Goal: Task Accomplishment & Management: Manage account settings

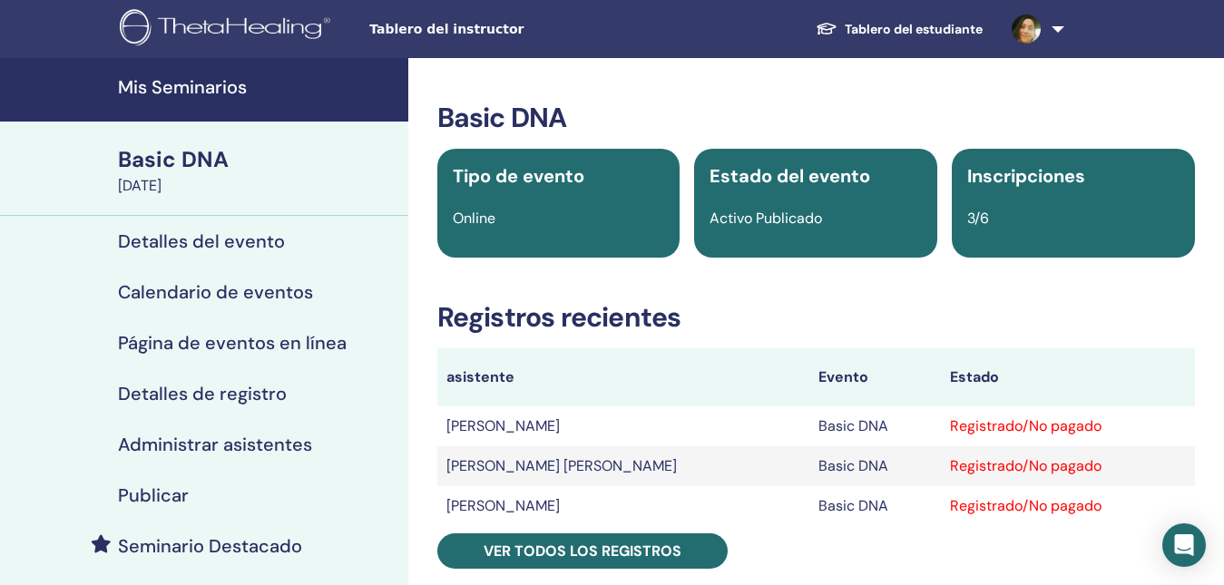
click at [204, 95] on h4 "Mis Seminarios" at bounding box center [257, 87] width 279 height 22
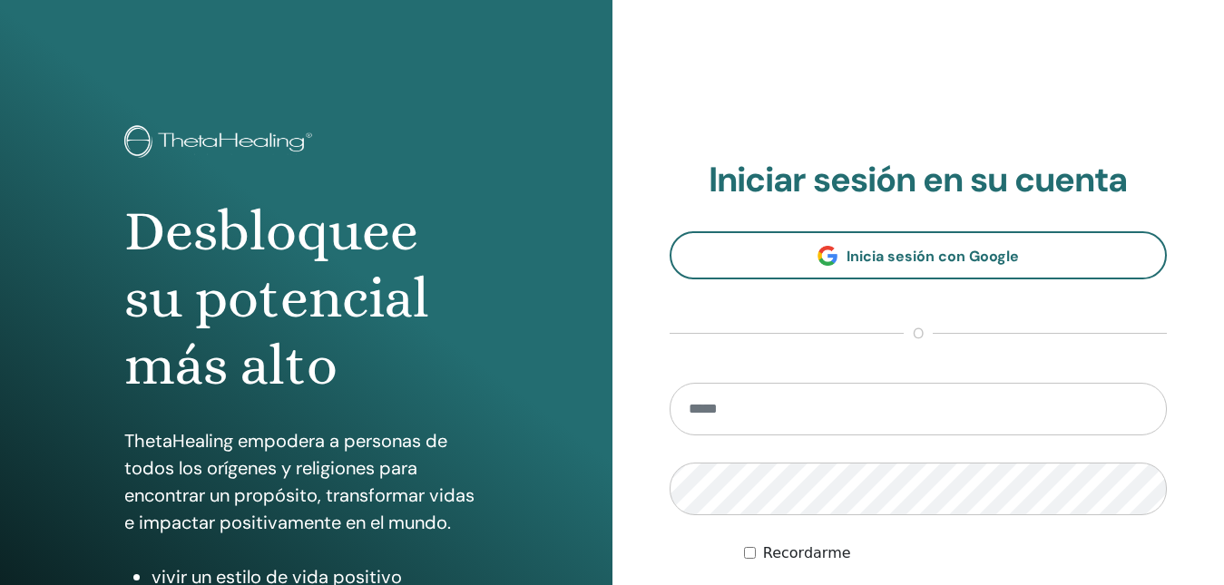
scroll to position [91, 0]
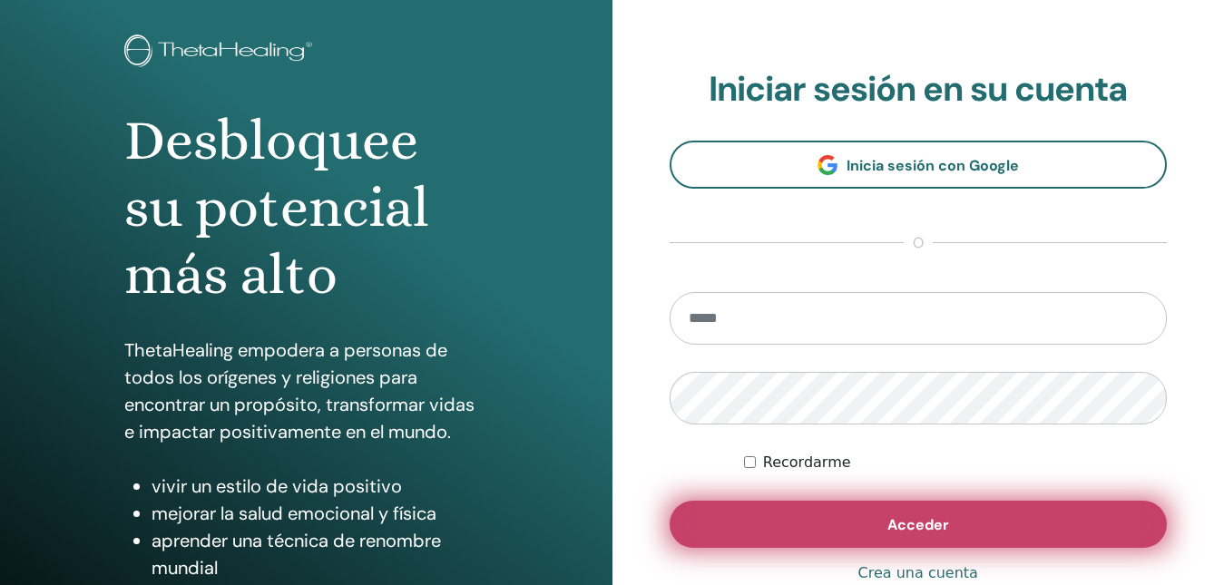
type input "**********"
click at [893, 523] on span "Acceder" at bounding box center [918, 524] width 62 height 19
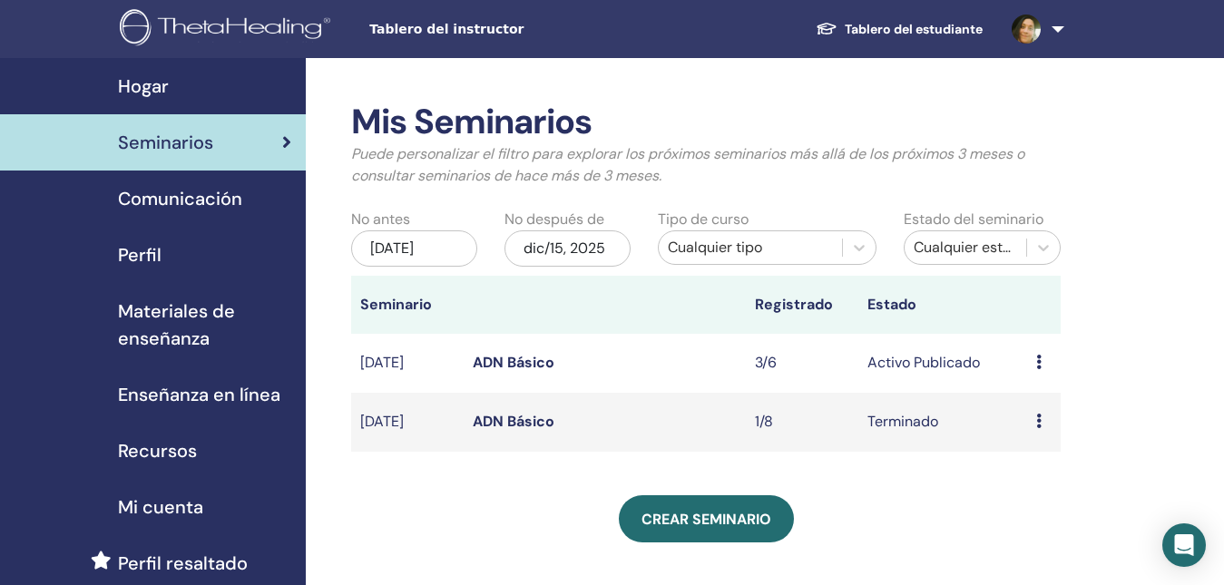
click at [1036, 364] on icon at bounding box center [1038, 362] width 5 height 15
click at [1026, 414] on link "Editar" at bounding box center [1025, 406] width 40 height 19
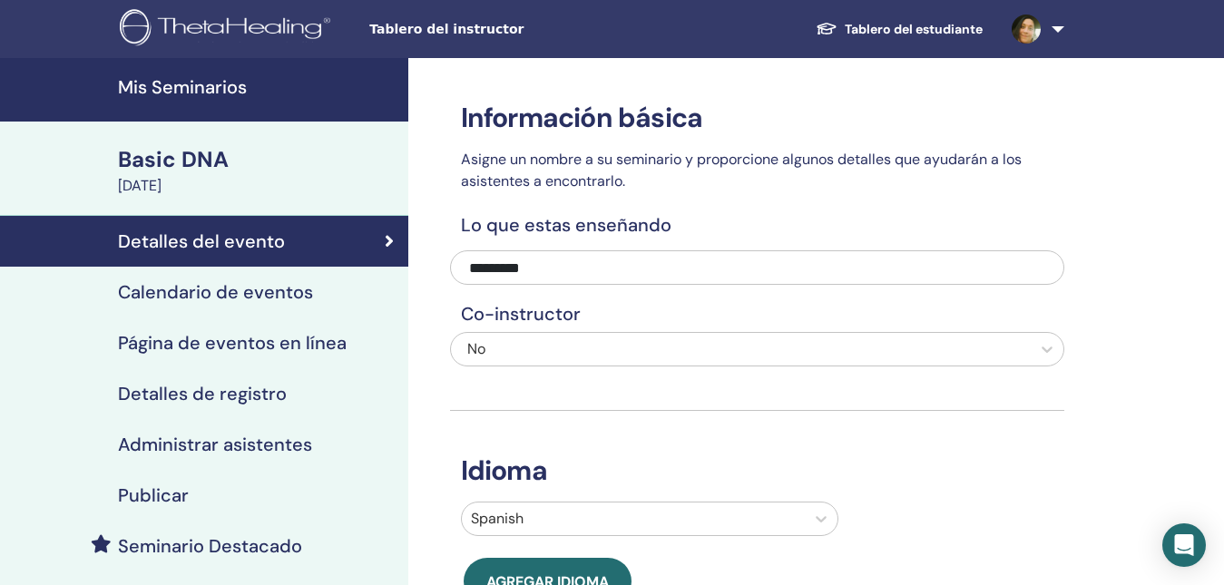
click at [147, 250] on h4 "Detalles del evento" at bounding box center [201, 241] width 167 height 22
click at [180, 168] on div "Basic DNA" at bounding box center [257, 159] width 279 height 31
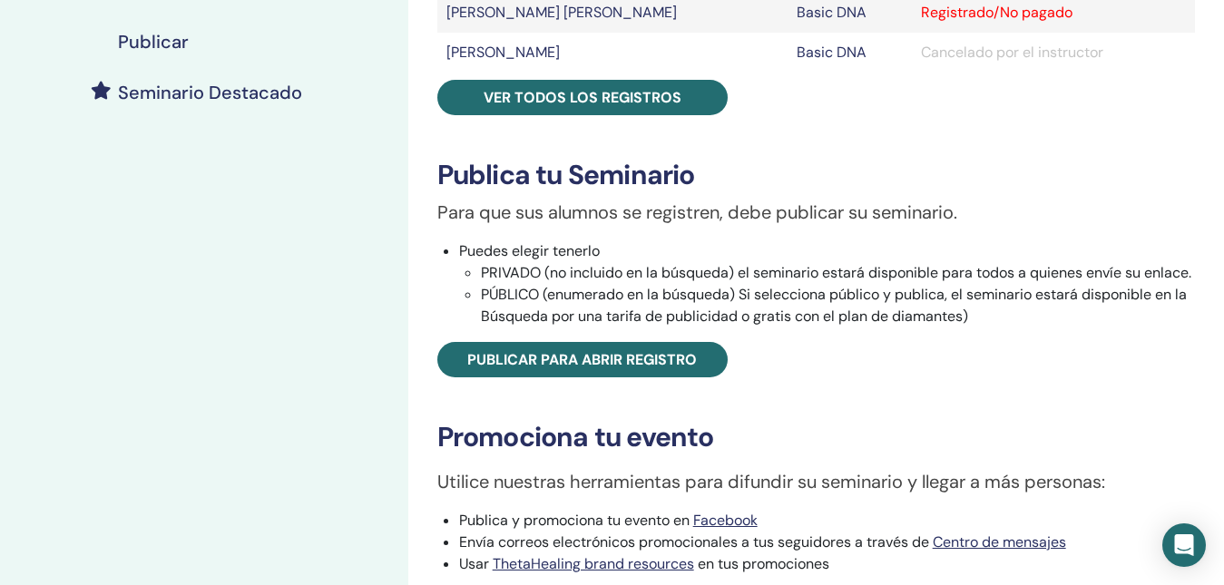
scroll to position [363, 0]
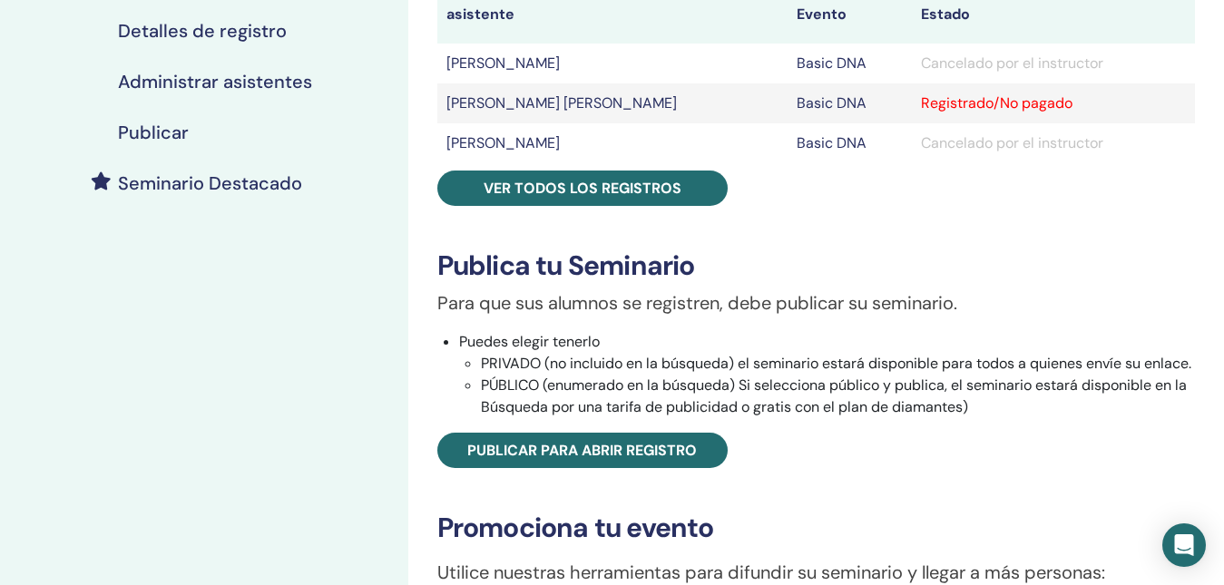
click at [144, 141] on h4 "Publicar" at bounding box center [153, 133] width 71 height 22
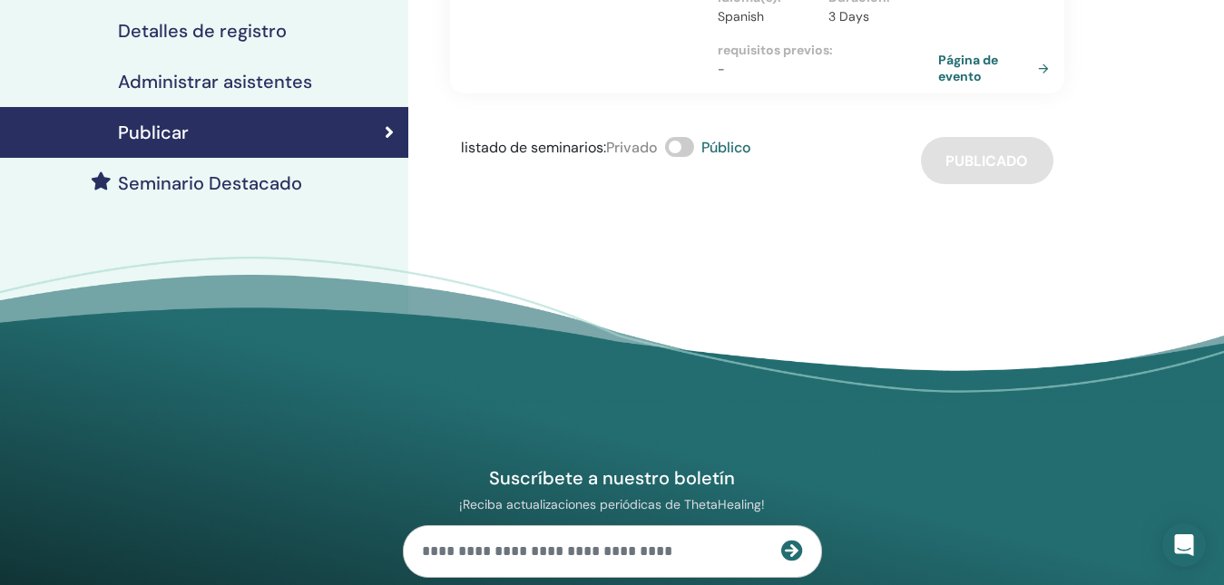
scroll to position [91, 0]
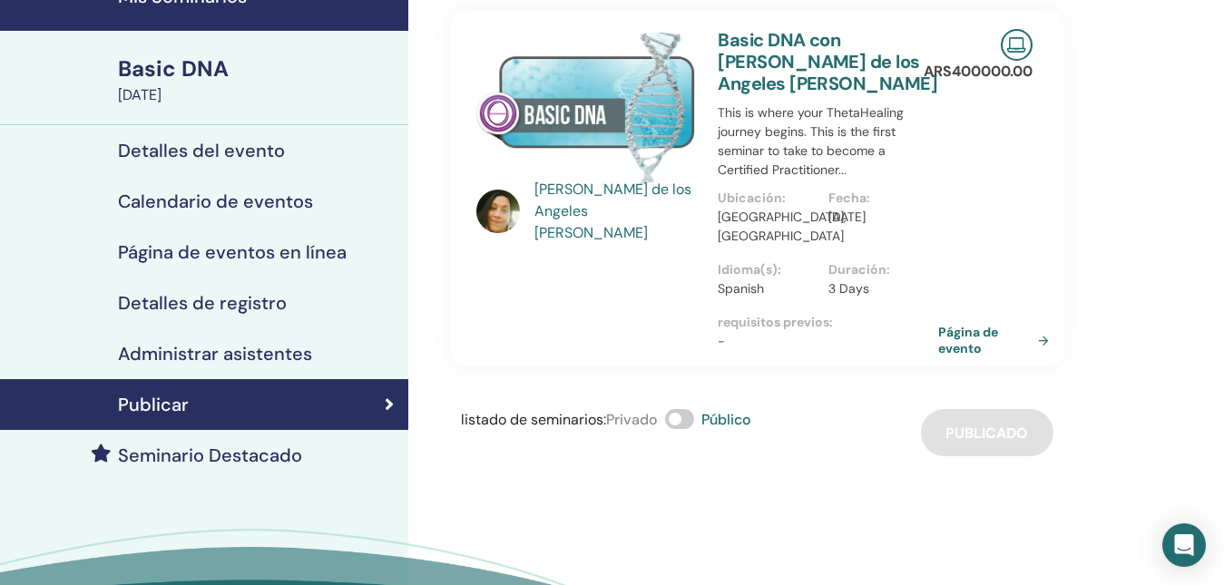
click at [120, 305] on h4 "Detalles de registro" at bounding box center [202, 303] width 169 height 22
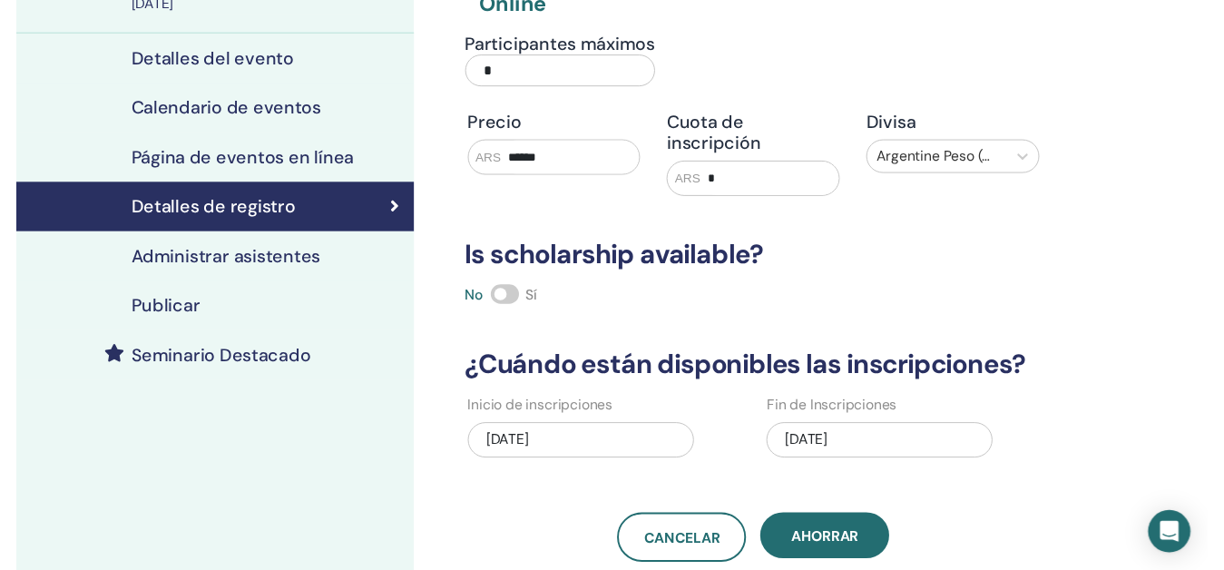
scroll to position [272, 0]
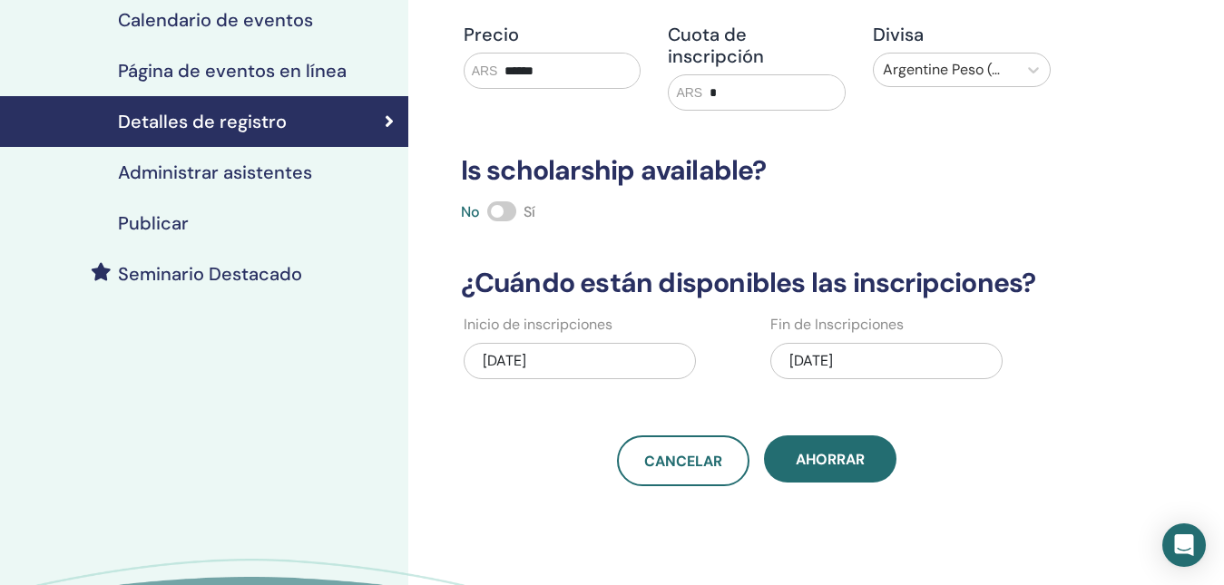
click at [226, 27] on h4 "Calendario de eventos" at bounding box center [215, 20] width 195 height 22
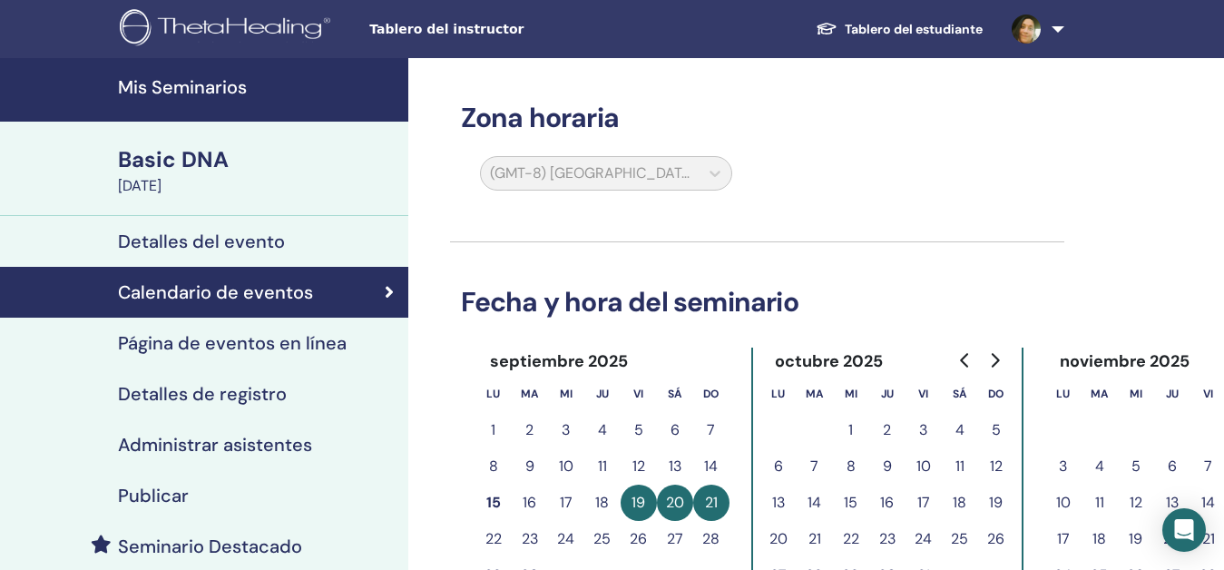
click at [204, 147] on div "Basic DNA" at bounding box center [257, 159] width 279 height 31
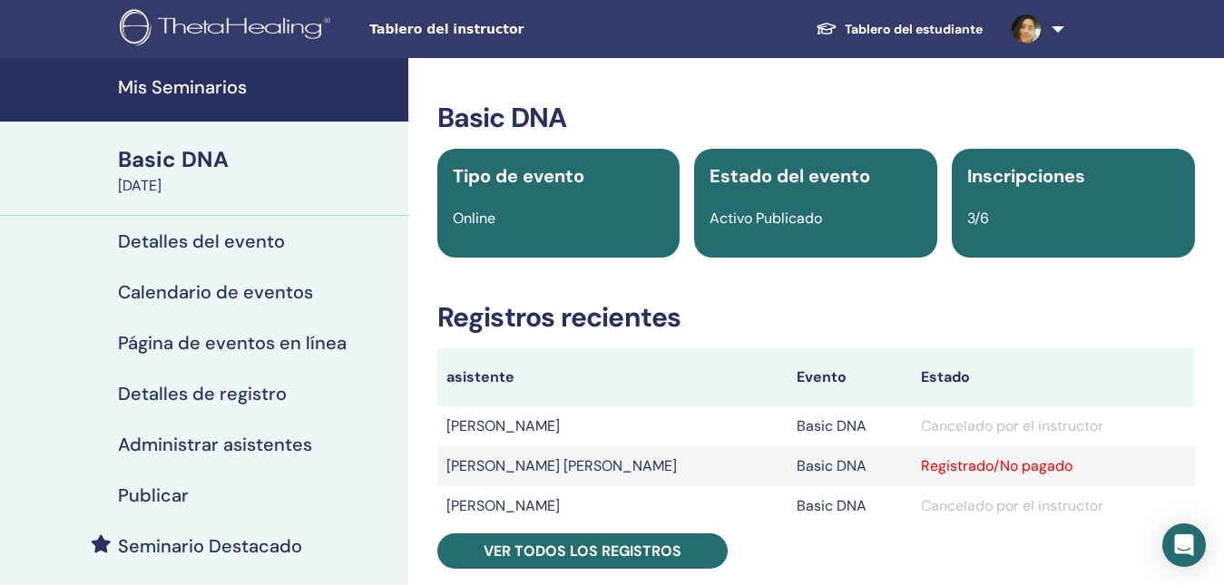
click at [195, 92] on h4 "Mis Seminarios" at bounding box center [257, 87] width 279 height 22
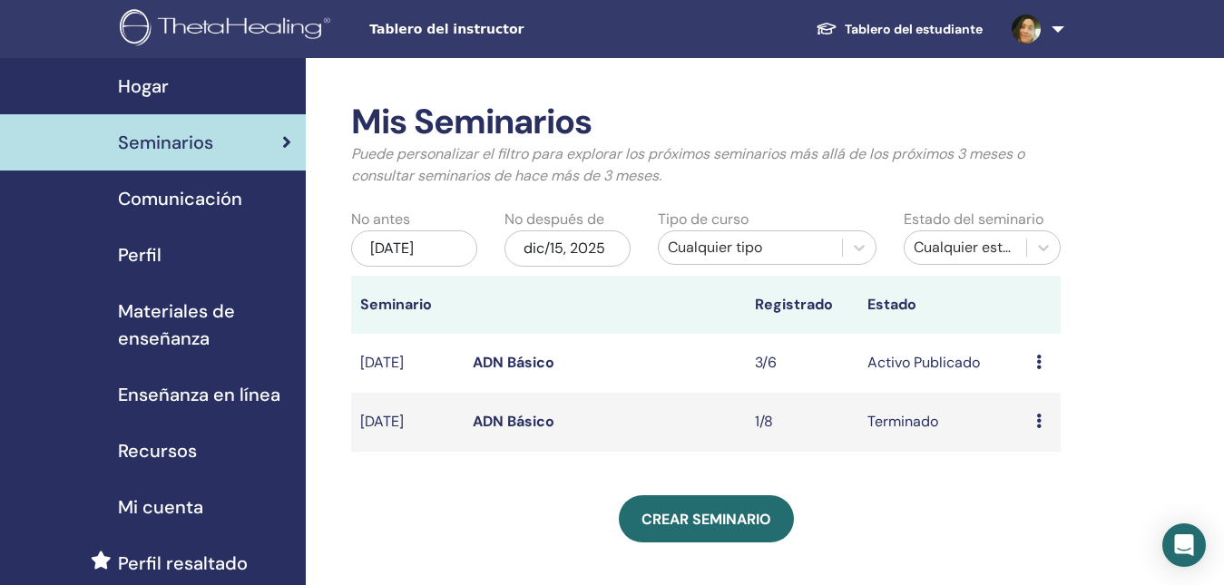
click at [142, 200] on span "Comunicación" at bounding box center [180, 198] width 124 height 27
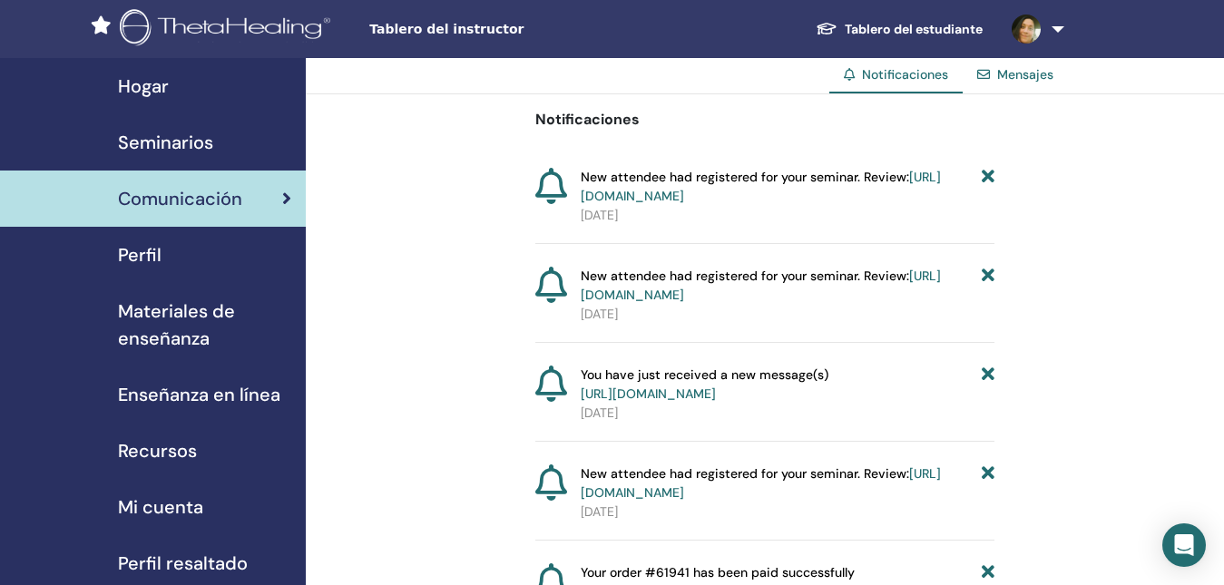
click at [1000, 81] on link "Mensajes" at bounding box center [1025, 74] width 56 height 16
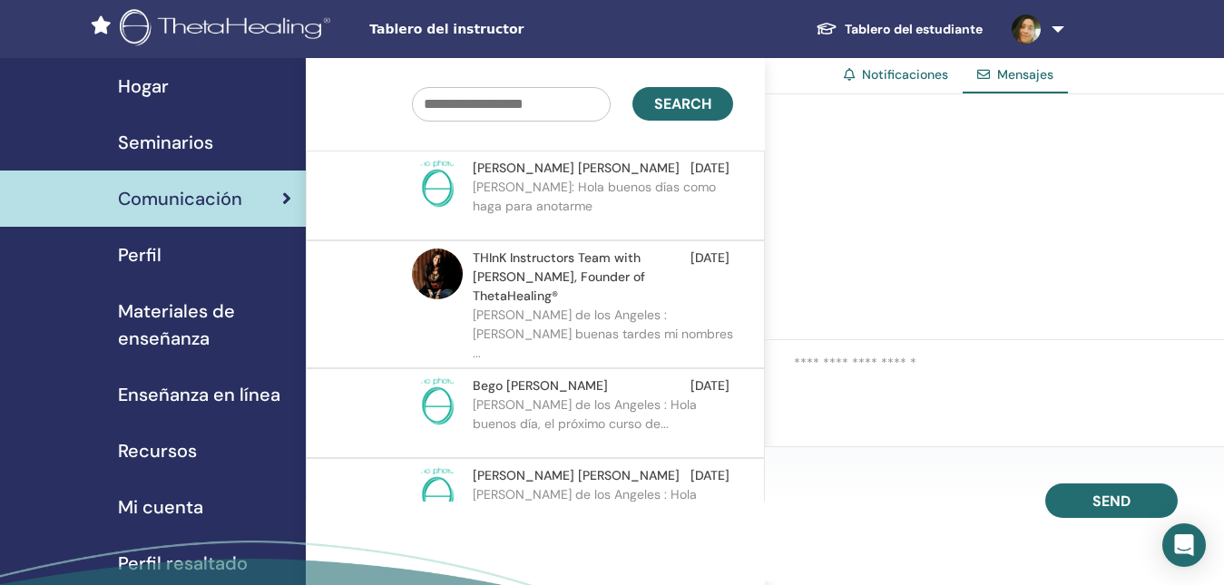
click at [144, 261] on span "Perfil" at bounding box center [140, 254] width 44 height 27
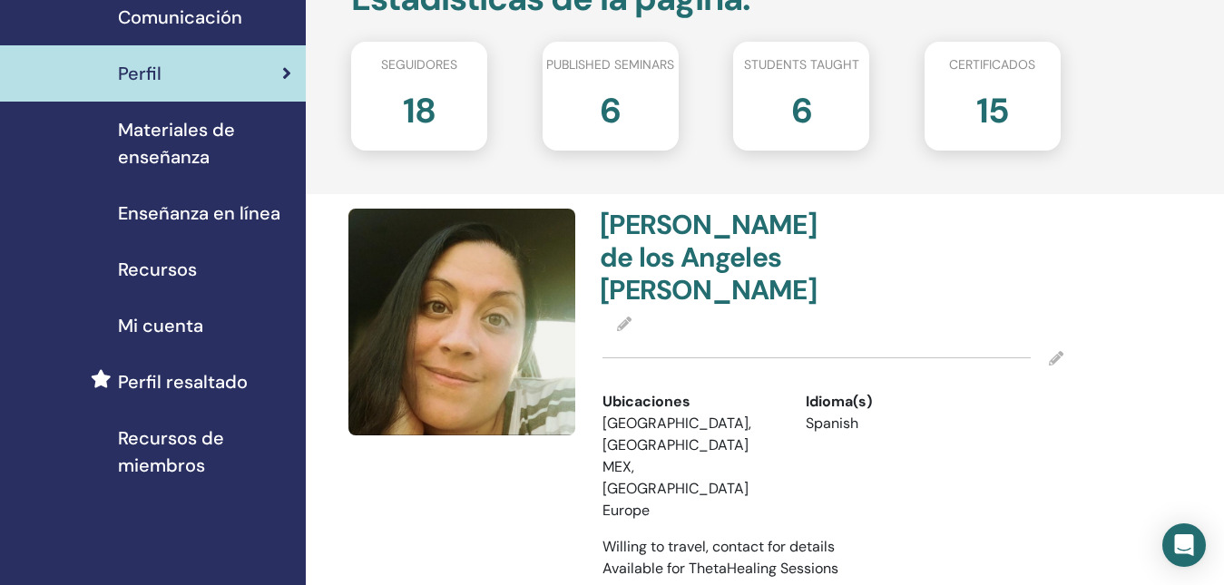
scroll to position [91, 0]
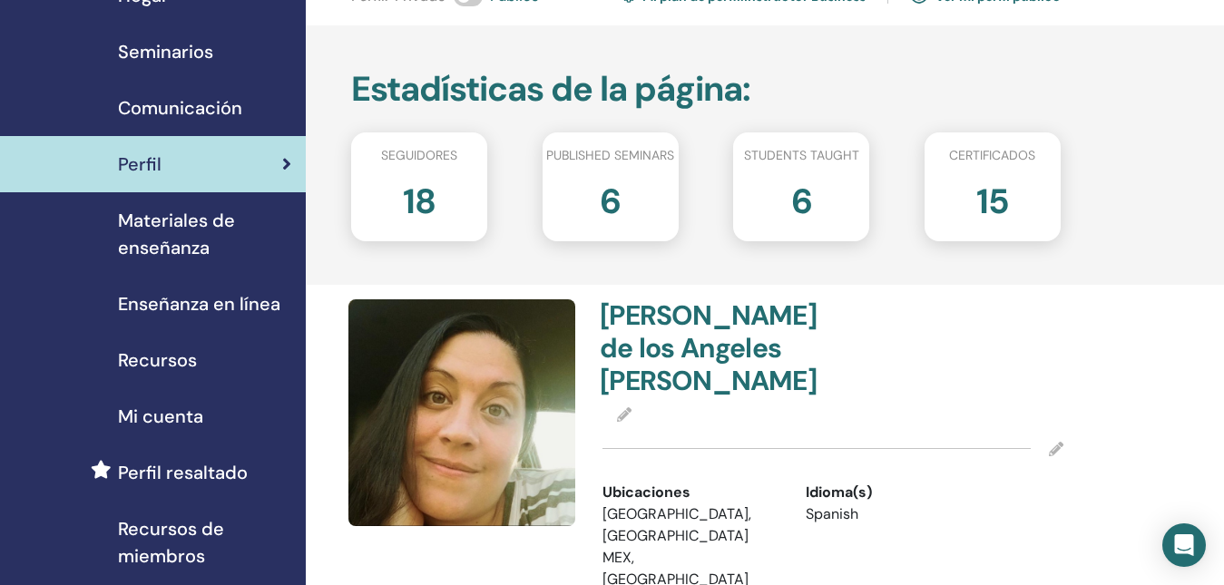
click at [175, 358] on span "Recursos" at bounding box center [157, 360] width 79 height 27
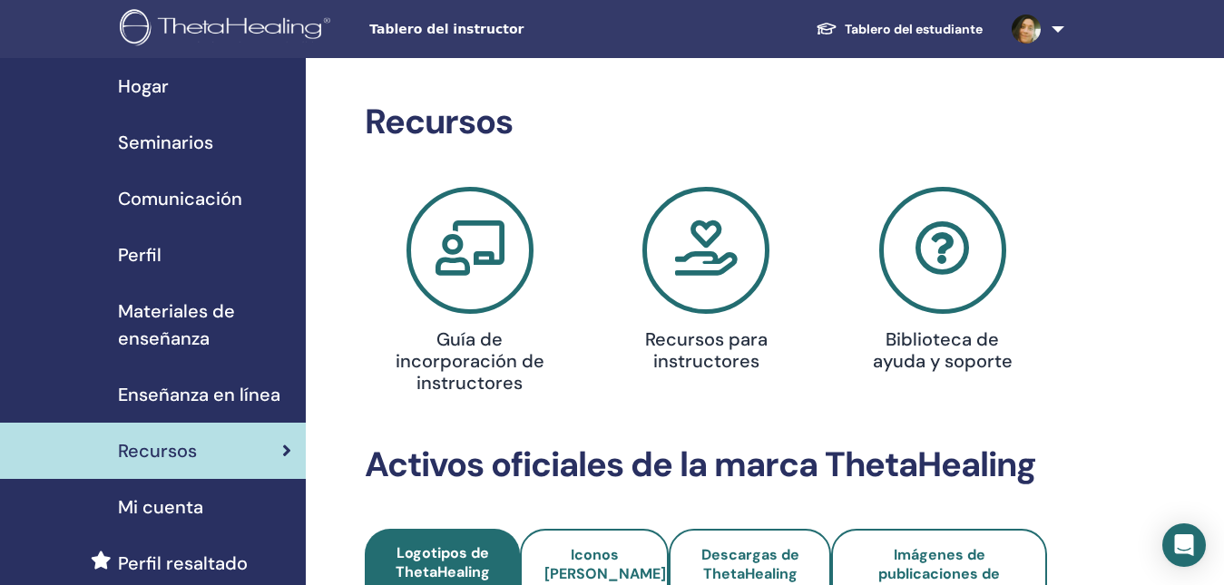
scroll to position [181, 0]
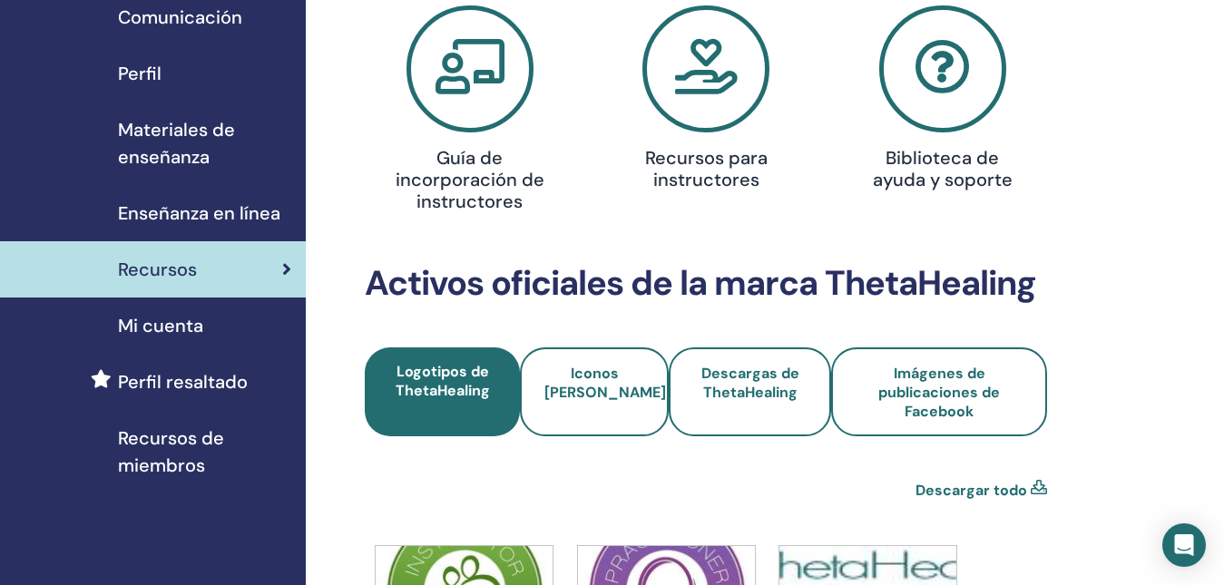
click at [165, 330] on span "Mi cuenta" at bounding box center [160, 325] width 85 height 27
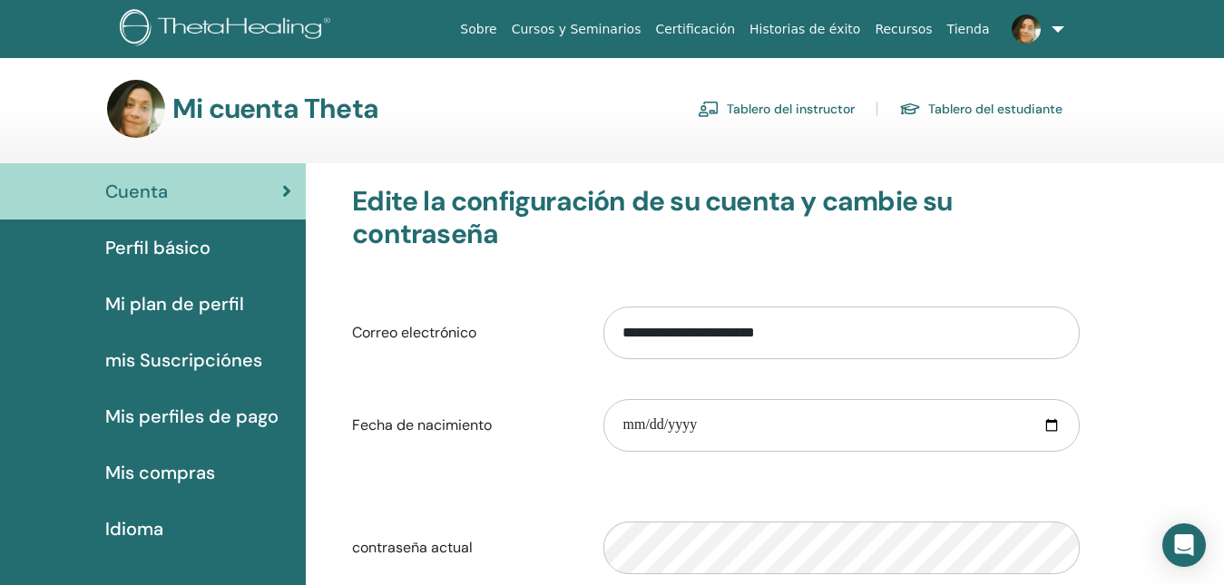
click at [774, 104] on link "Tablero del instructor" at bounding box center [776, 108] width 157 height 29
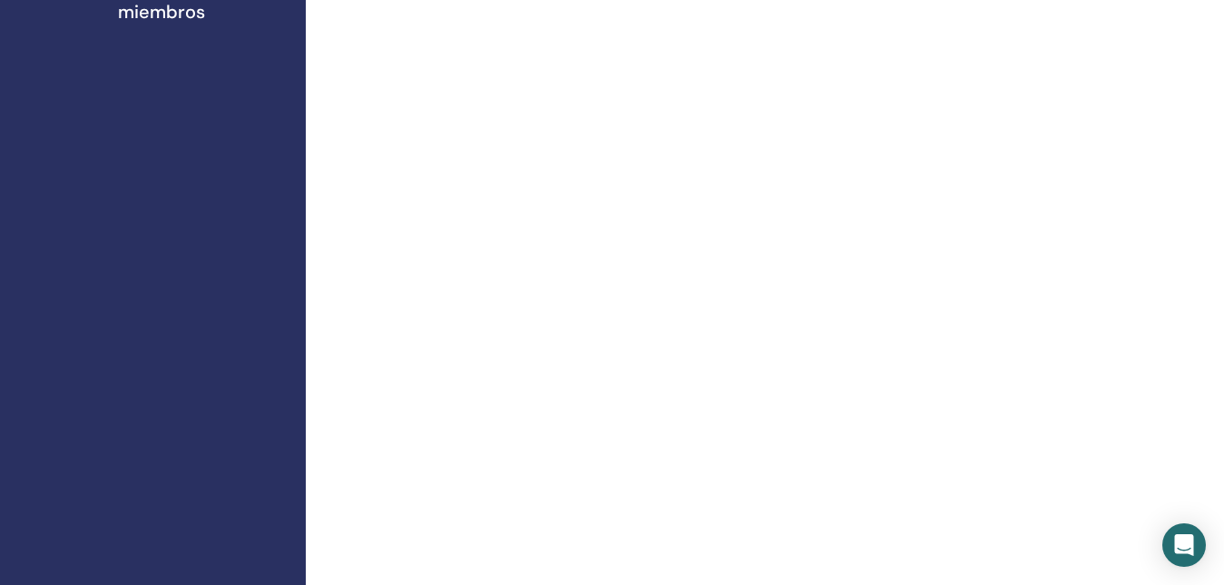
scroll to position [544, 0]
click at [163, 84] on span "Recursos de miembros" at bounding box center [204, 89] width 173 height 54
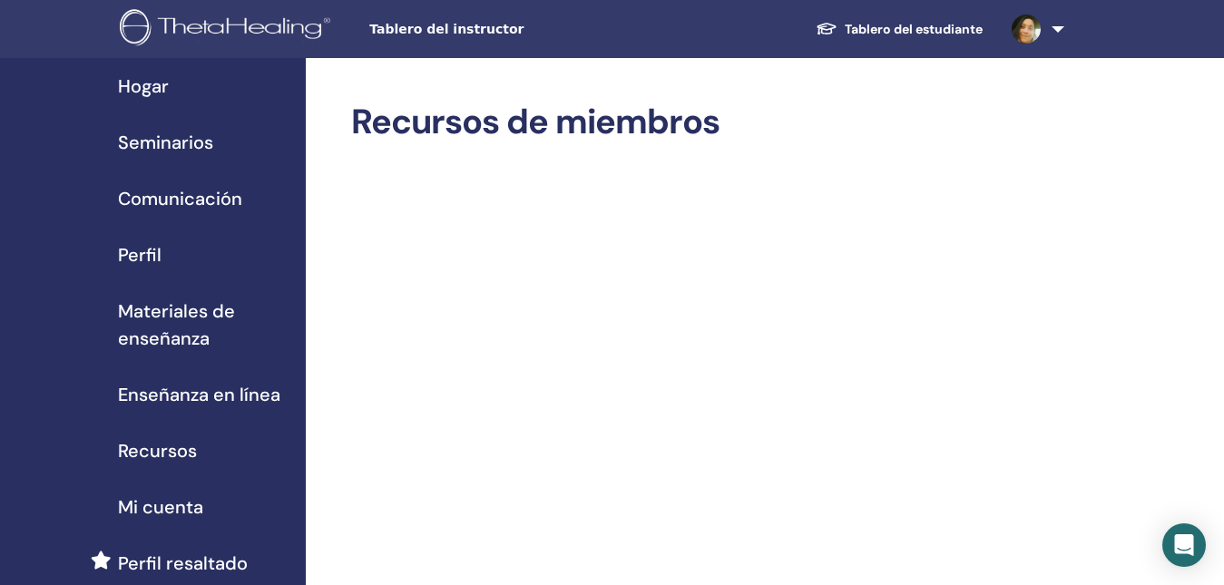
click at [130, 83] on span "Hogar" at bounding box center [143, 86] width 51 height 27
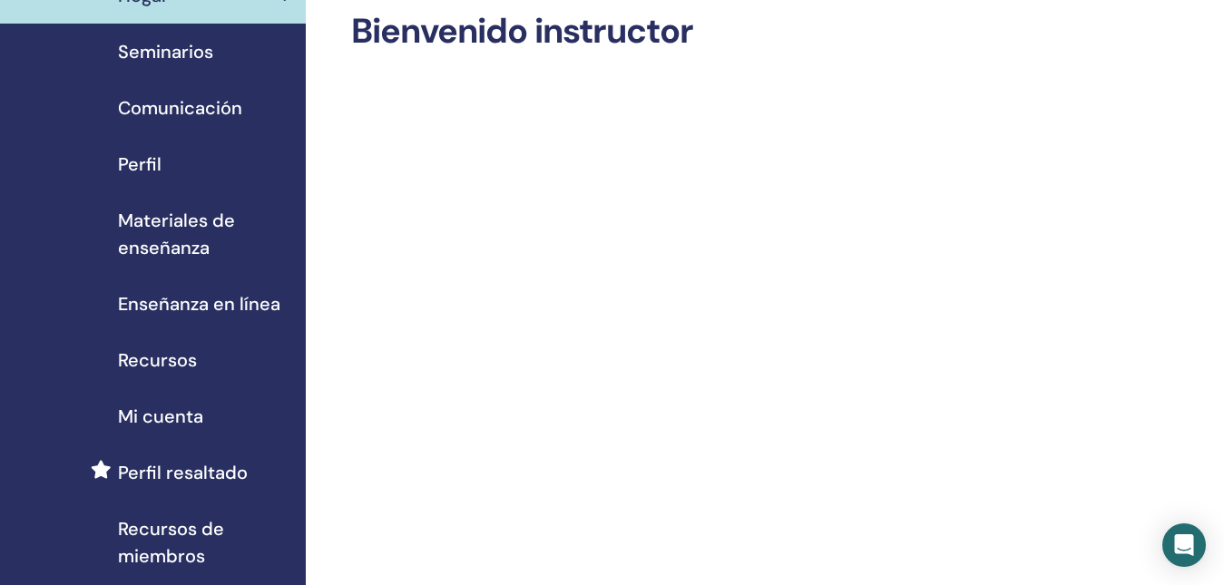
scroll to position [272, 0]
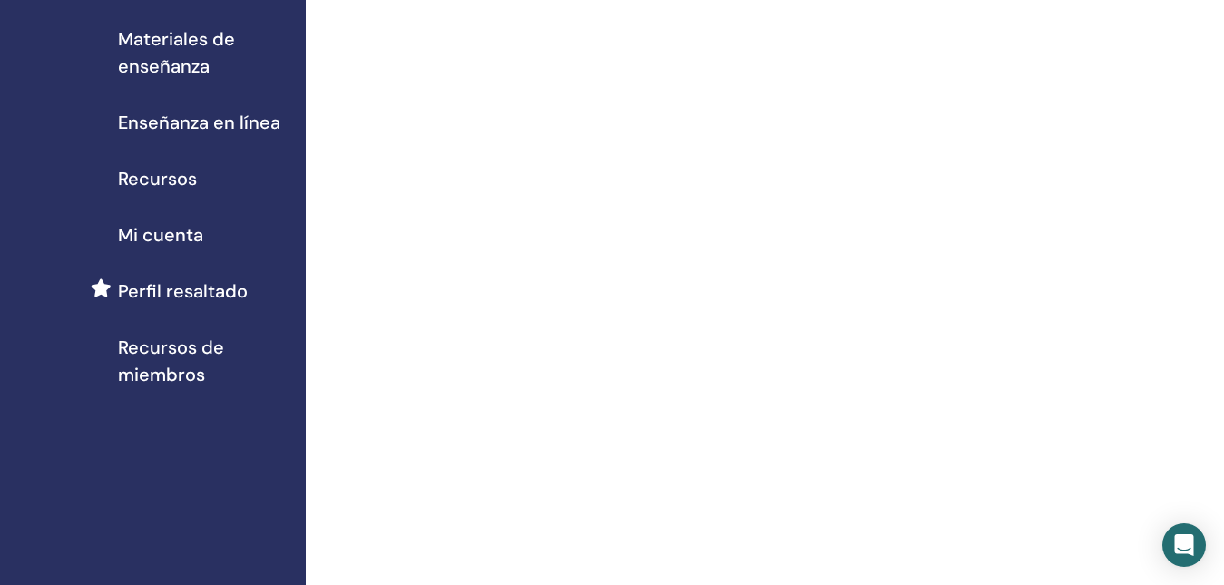
click at [184, 236] on span "Mi cuenta" at bounding box center [160, 234] width 85 height 27
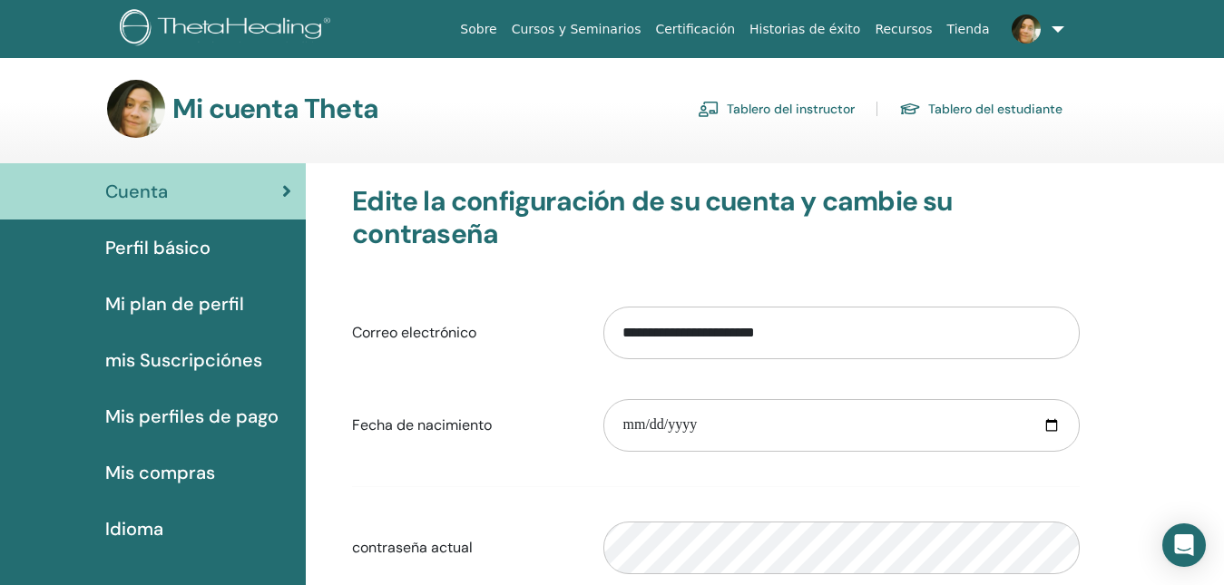
scroll to position [91, 0]
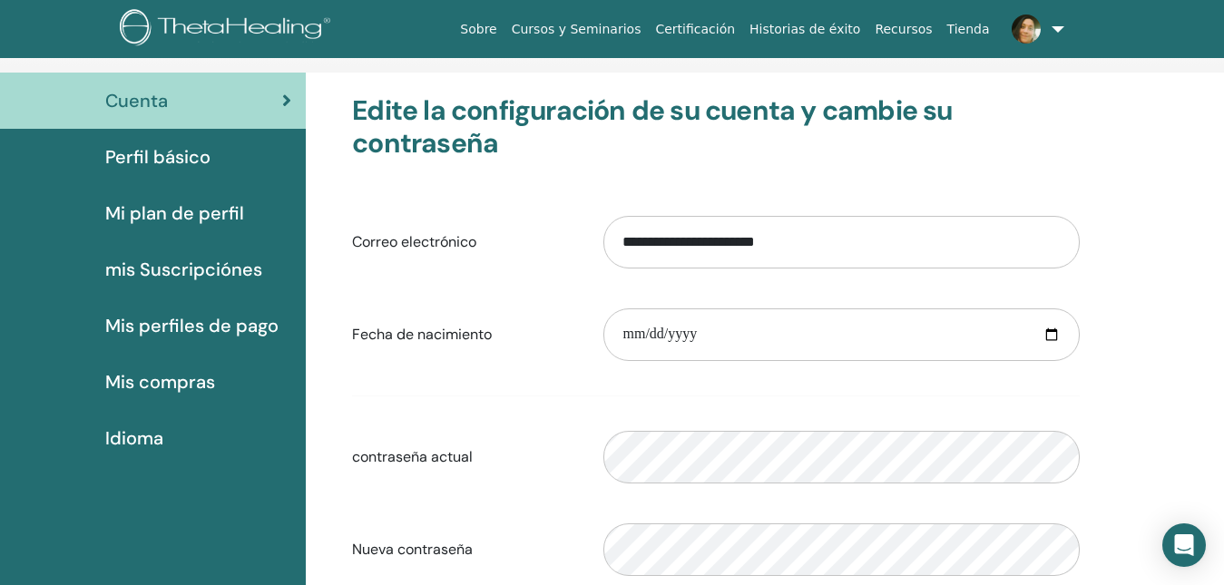
click at [240, 324] on span "Mis perfiles de pago" at bounding box center [191, 325] width 173 height 27
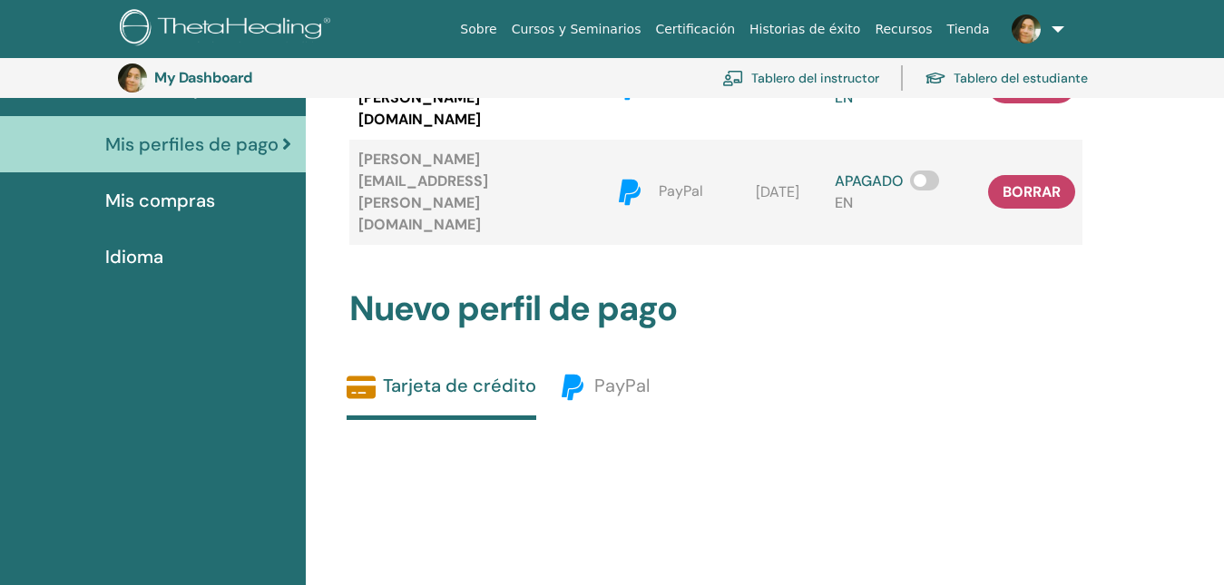
scroll to position [221, 0]
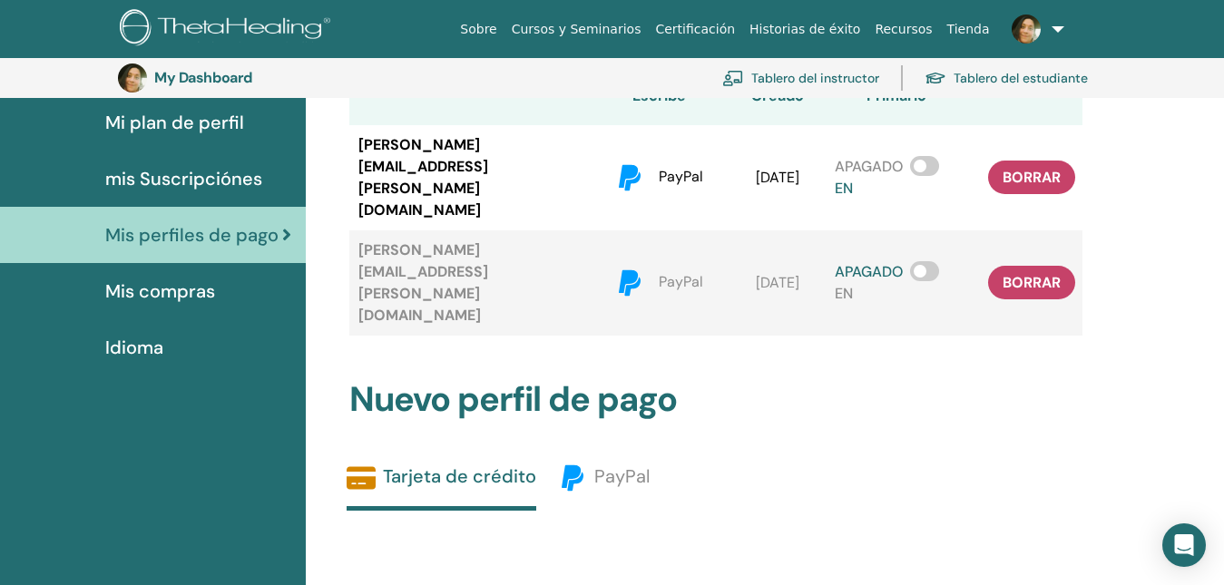
click at [175, 294] on span "Mis compras" at bounding box center [160, 291] width 110 height 27
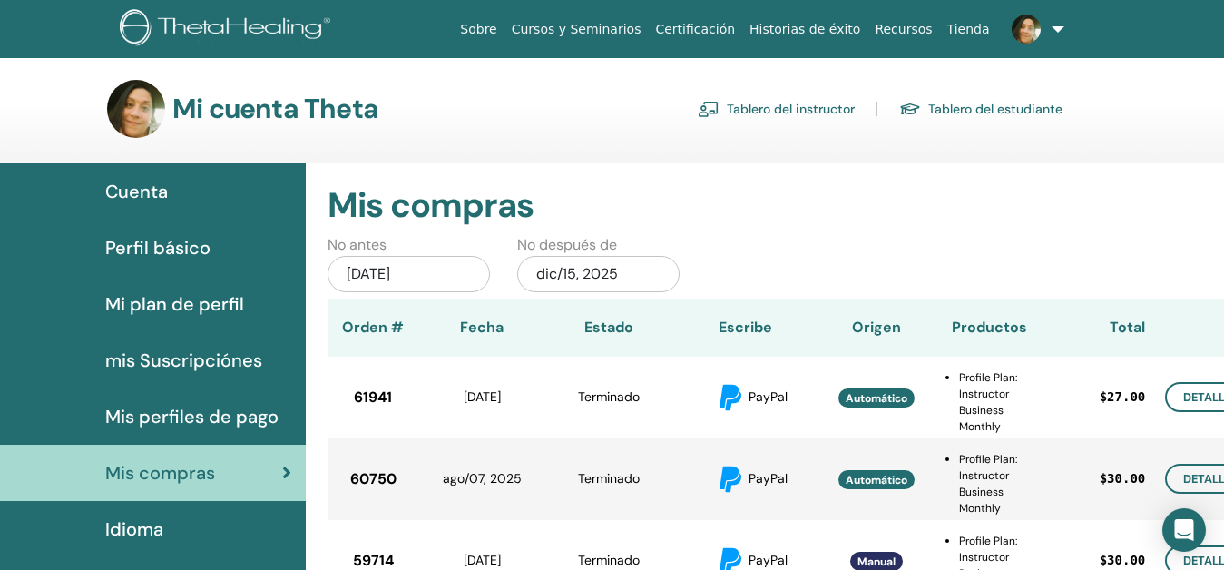
click at [150, 203] on span "Cuenta" at bounding box center [136, 191] width 63 height 27
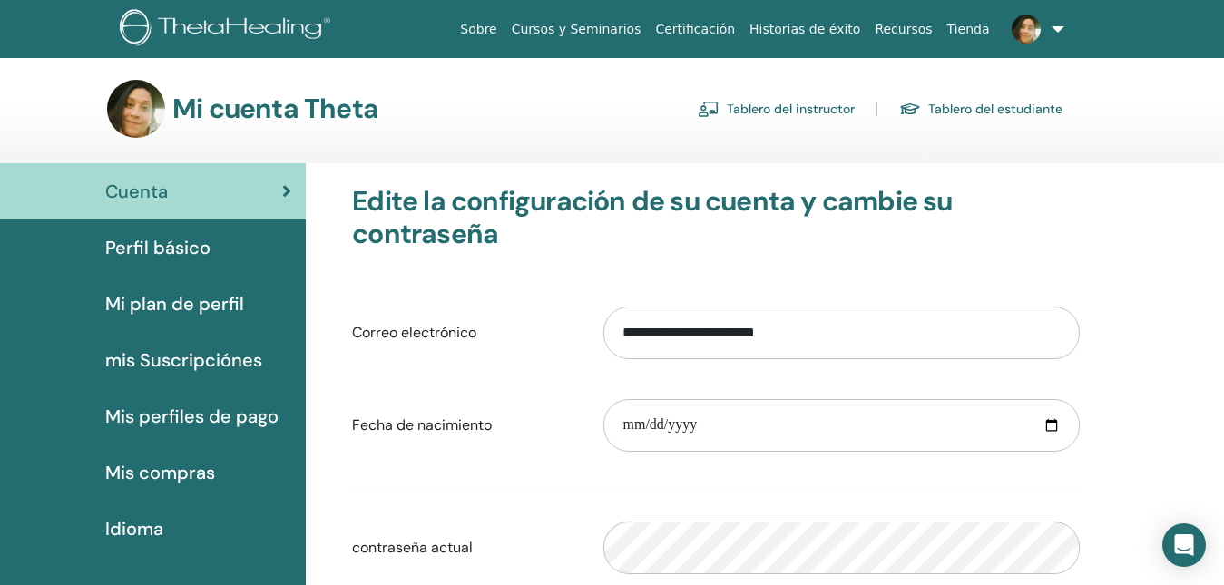
click at [808, 118] on link "Tablero del instructor" at bounding box center [776, 108] width 157 height 29
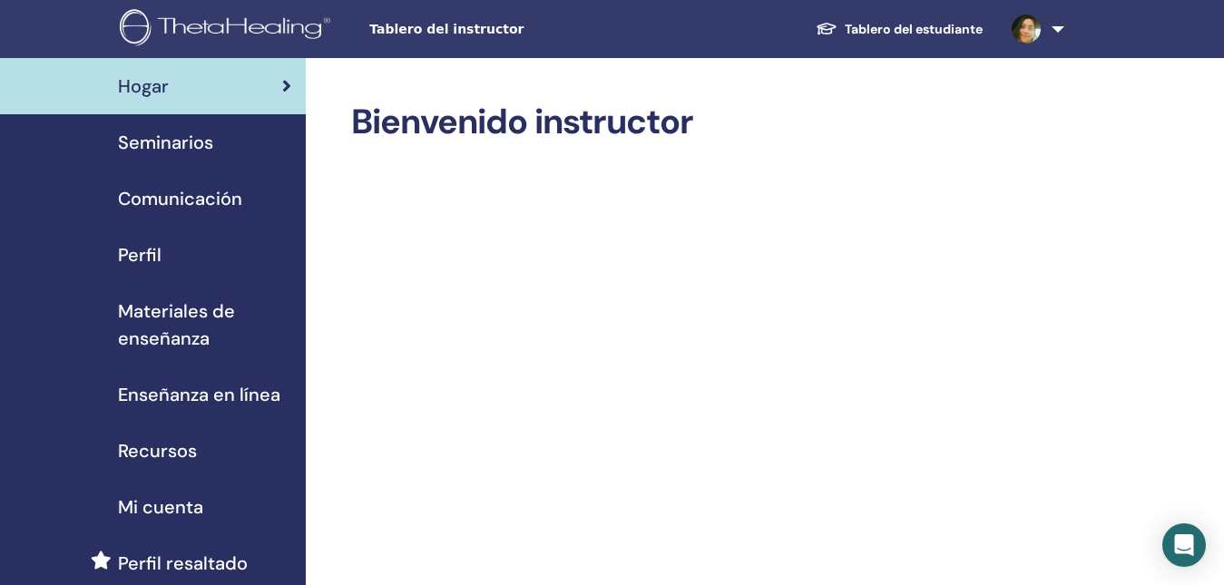
click at [165, 92] on span "Hogar" at bounding box center [143, 86] width 51 height 27
click at [447, 31] on span "Tablero del instructor" at bounding box center [505, 29] width 272 height 19
click at [364, 44] on div "Tablero del instructor Tablero del estudiante ME María de los Angeles Espinoza …" at bounding box center [611, 29] width 1115 height 58
click at [391, 25] on span "Tablero del instructor" at bounding box center [505, 29] width 272 height 19
click at [212, 154] on span "Seminarios" at bounding box center [165, 142] width 95 height 27
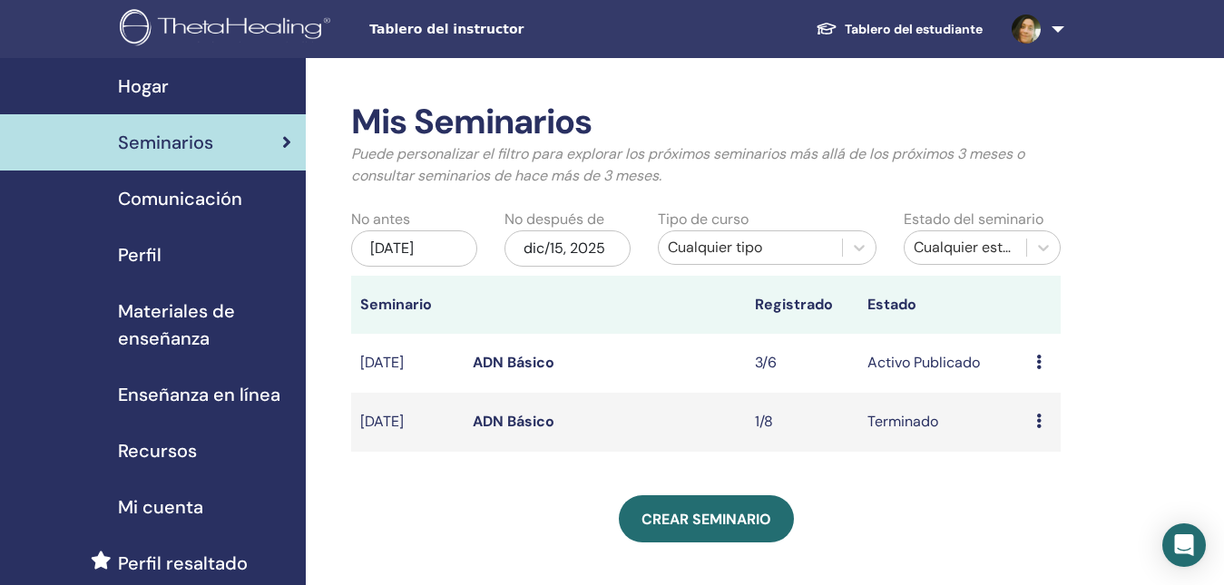
click at [1037, 358] on icon at bounding box center [1038, 362] width 5 height 15
click at [1040, 367] on link "Avance" at bounding box center [1030, 371] width 49 height 19
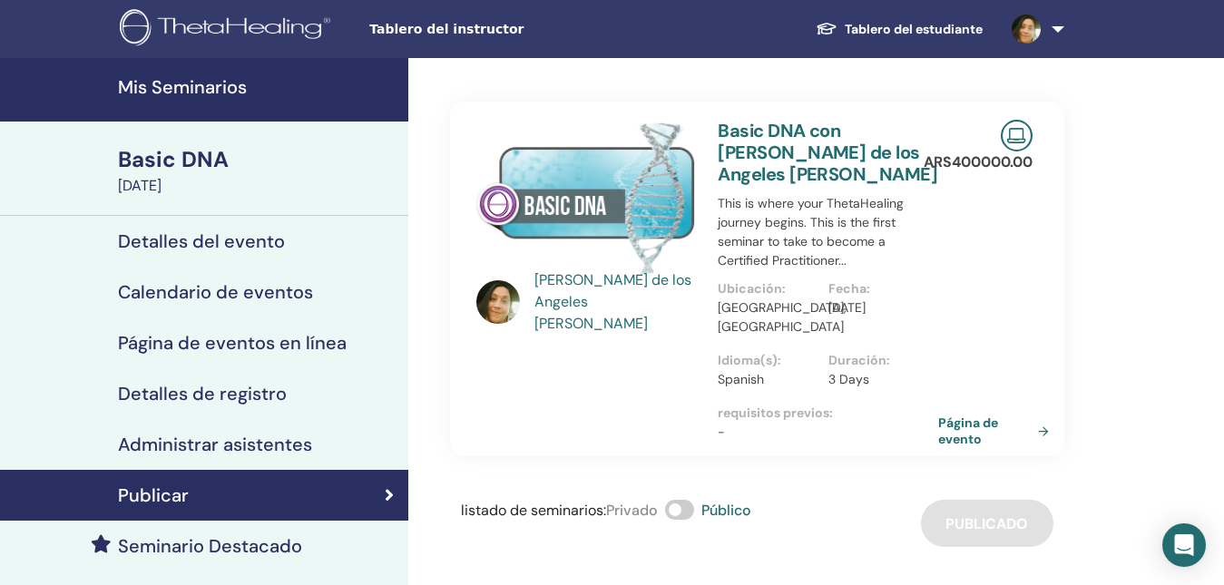
click at [203, 250] on h4 "Detalles del evento" at bounding box center [201, 241] width 167 height 22
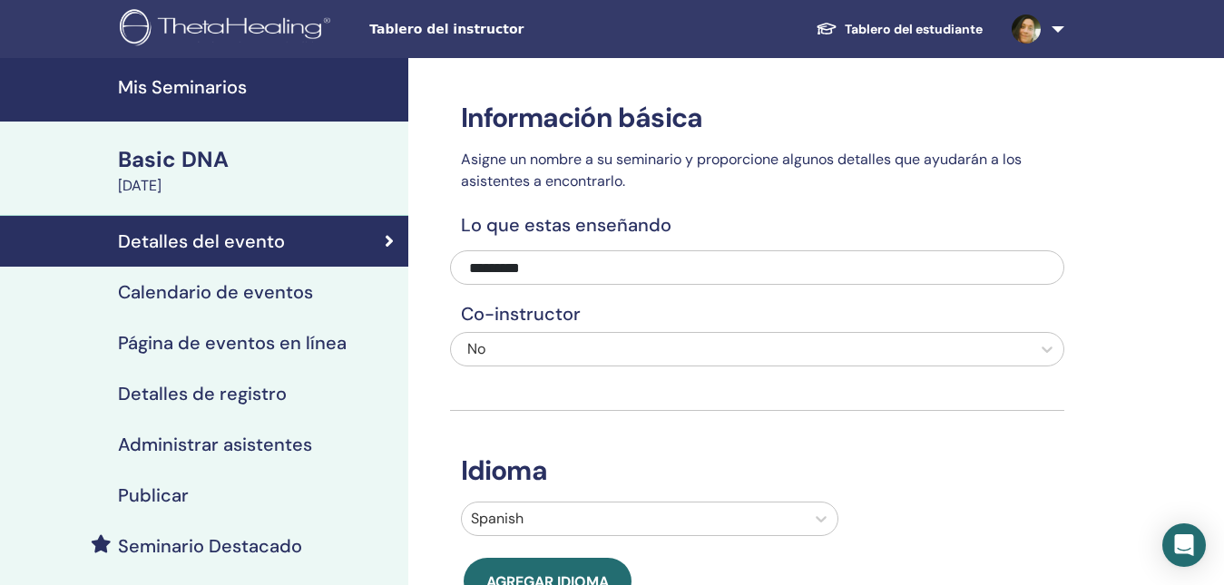
click at [138, 302] on h4 "Calendario de eventos" at bounding box center [215, 292] width 195 height 22
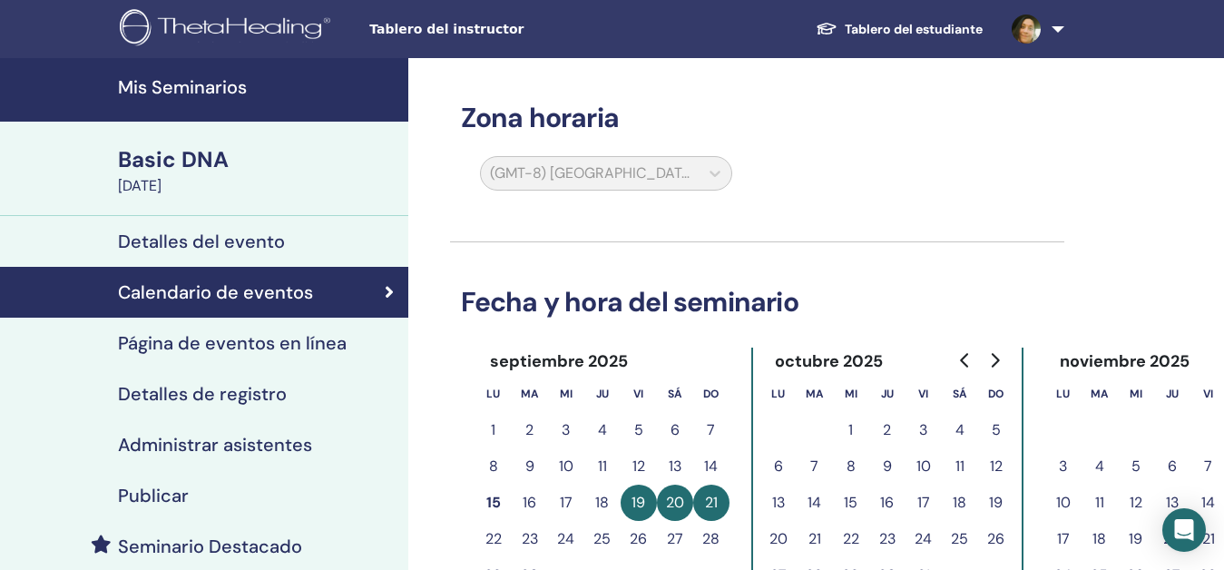
click at [181, 345] on h4 "Página de eventos en línea" at bounding box center [232, 343] width 229 height 22
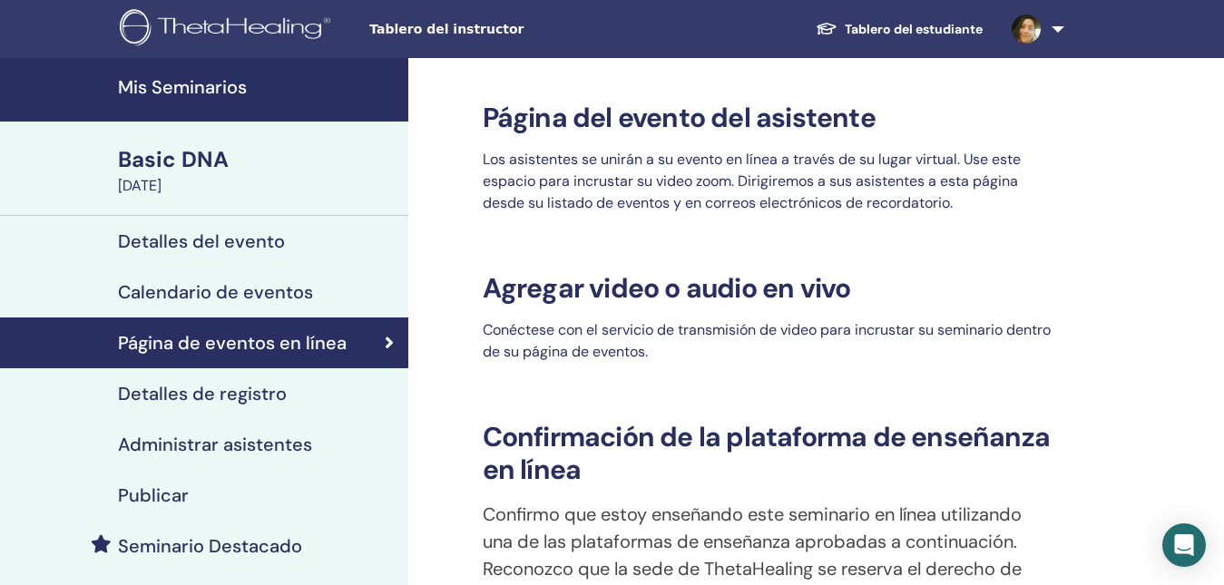
scroll to position [91, 0]
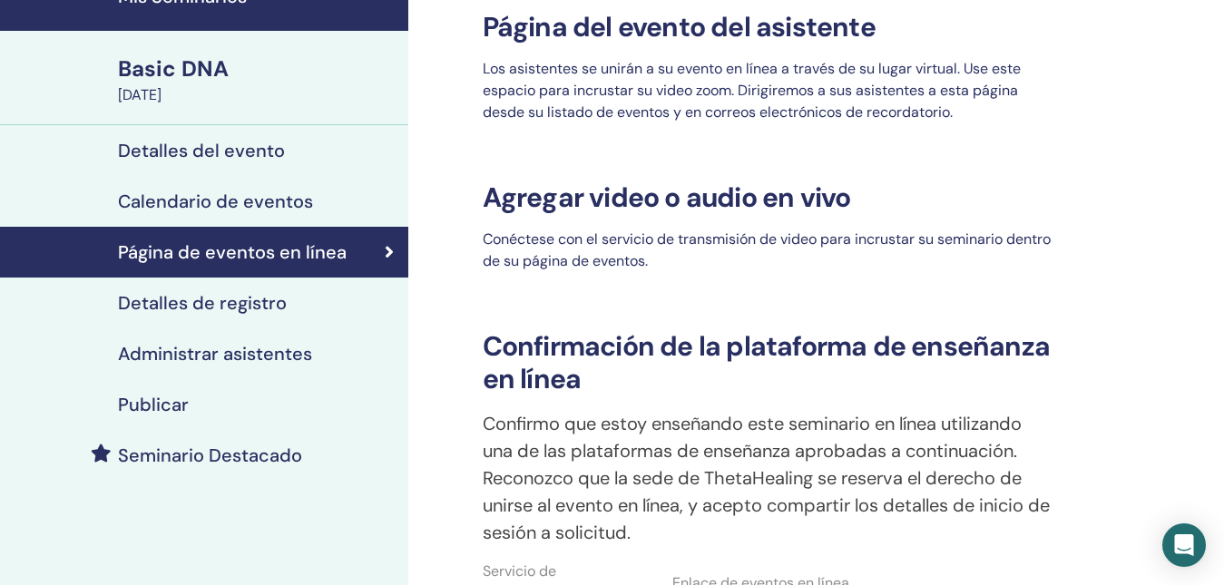
click at [227, 316] on link "Detalles de registro" at bounding box center [204, 303] width 408 height 51
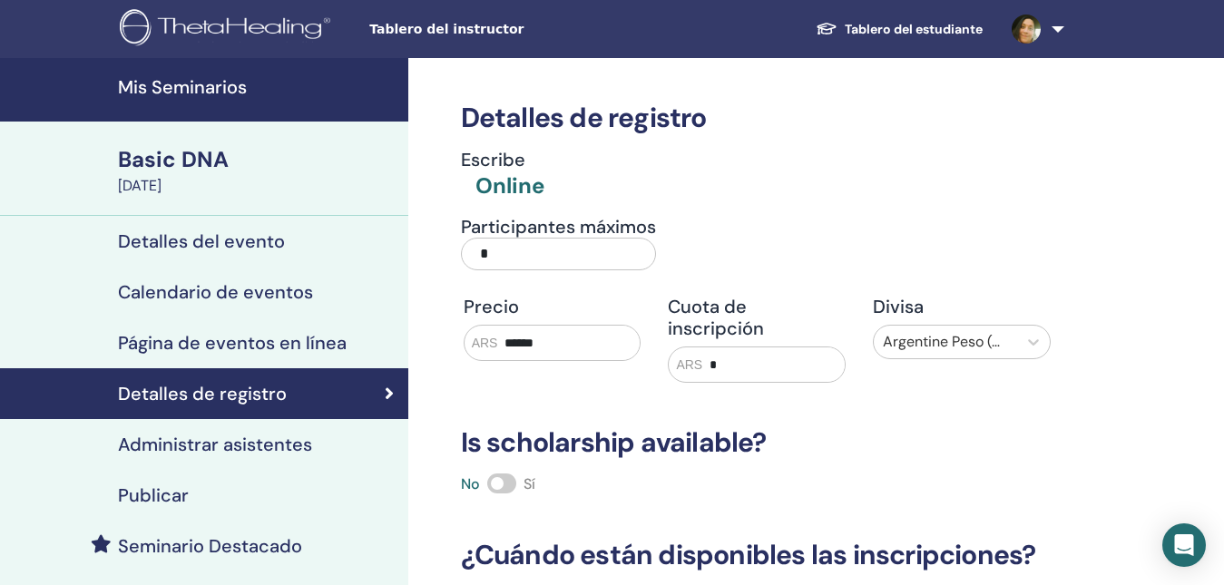
click at [123, 156] on div "Basic DNA" at bounding box center [257, 159] width 279 height 31
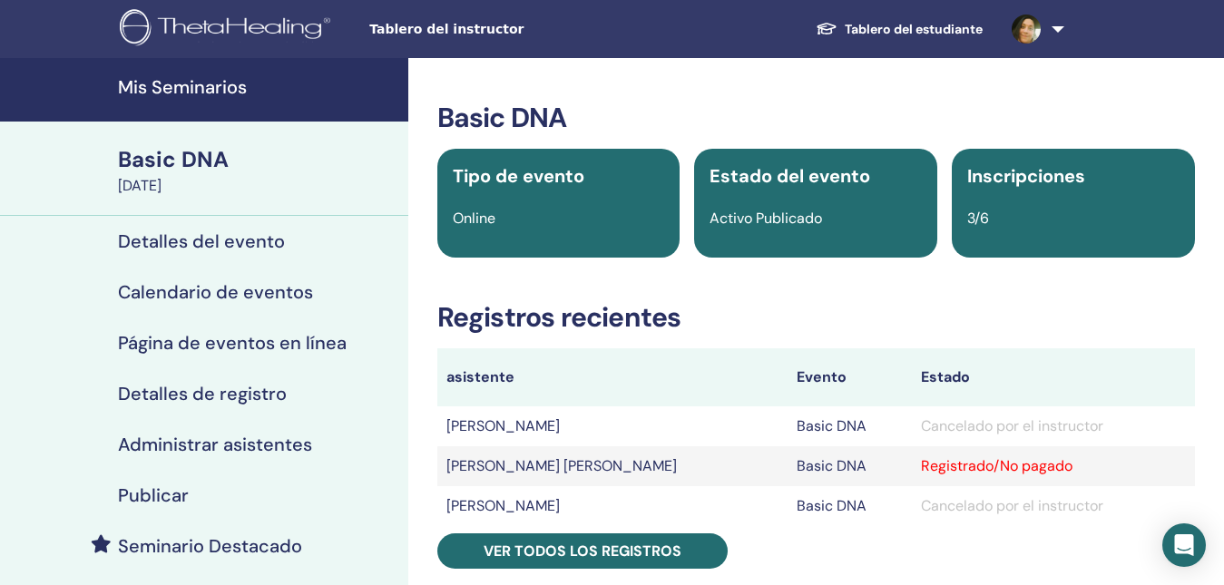
click at [1058, 27] on link at bounding box center [1034, 29] width 74 height 58
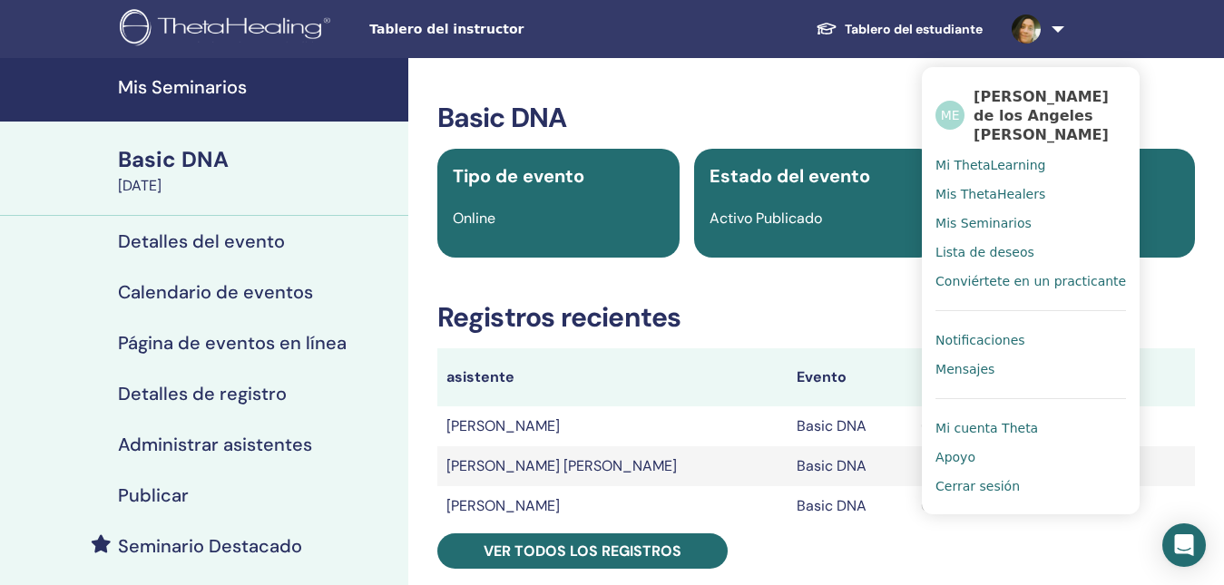
click at [959, 475] on link "Cerrar sesión" at bounding box center [1031, 486] width 191 height 29
